Goal: Task Accomplishment & Management: Manage account settings

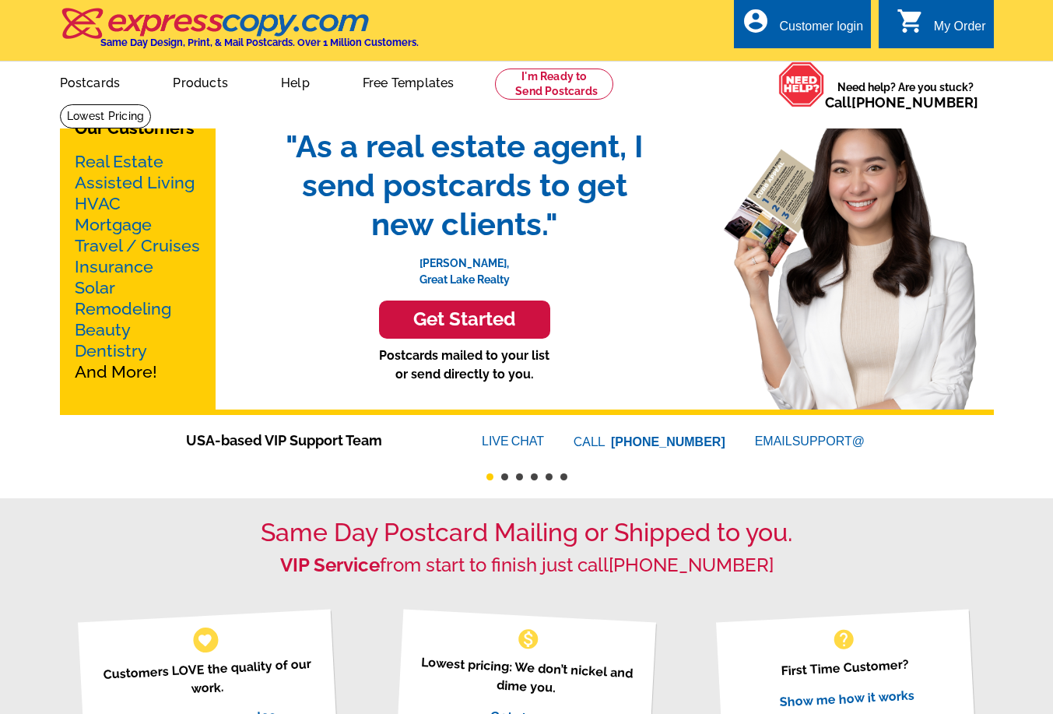
click at [813, 27] on div "Customer login" at bounding box center [821, 30] width 84 height 22
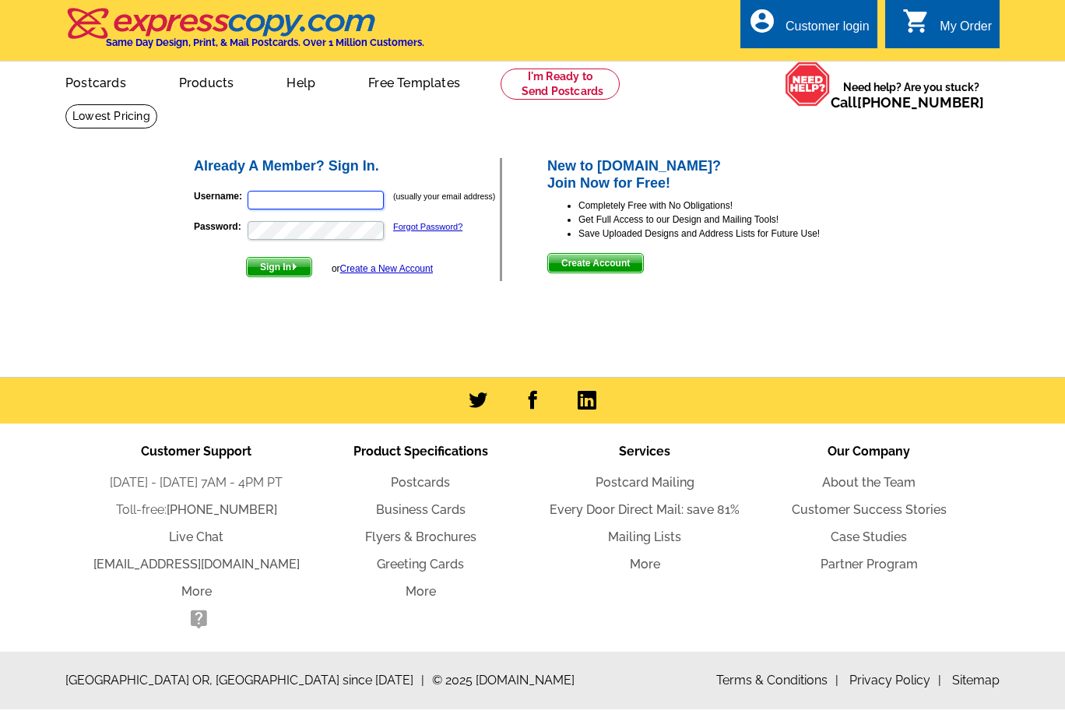
type input "[PERSON_NAME][EMAIL_ADDRESS][DOMAIN_NAME]"
click at [285, 268] on span "Sign In" at bounding box center [279, 267] width 65 height 19
